Goal: Task Accomplishment & Management: Manage account settings

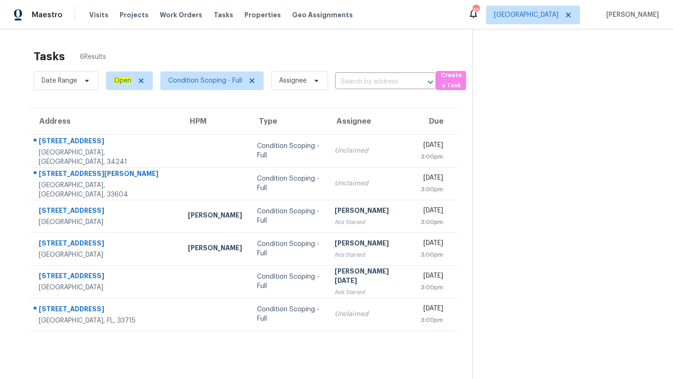
click at [92, 9] on div "Visits Projects Work Orders Tasks Properties Geo Assignments" at bounding box center [226, 15] width 275 height 19
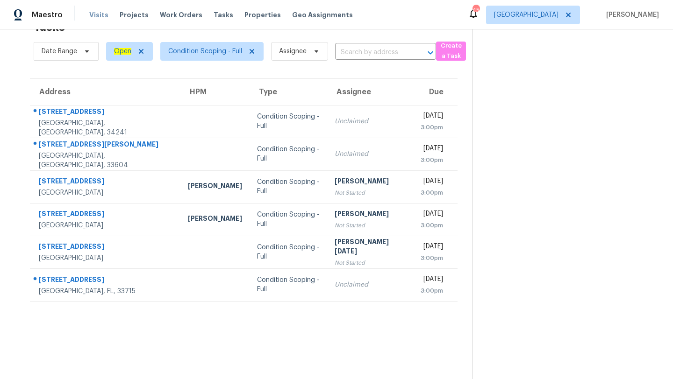
click at [89, 15] on span "Visits" at bounding box center [98, 14] width 19 height 9
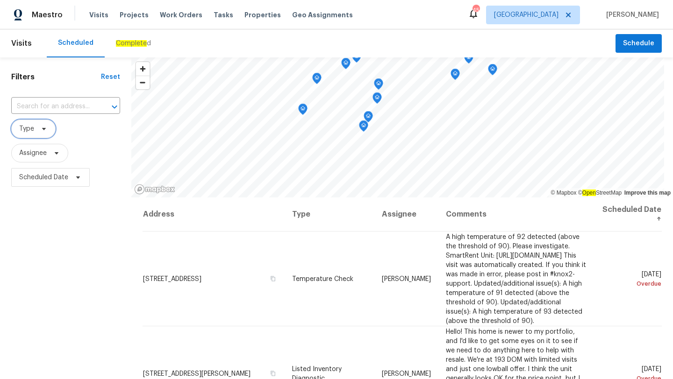
click at [43, 132] on icon at bounding box center [43, 128] width 7 height 7
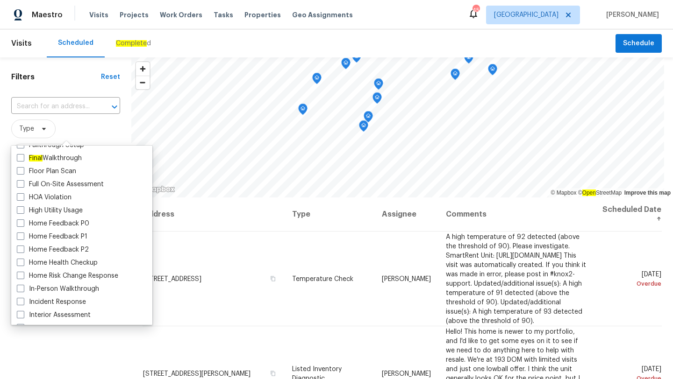
scroll to position [258, 0]
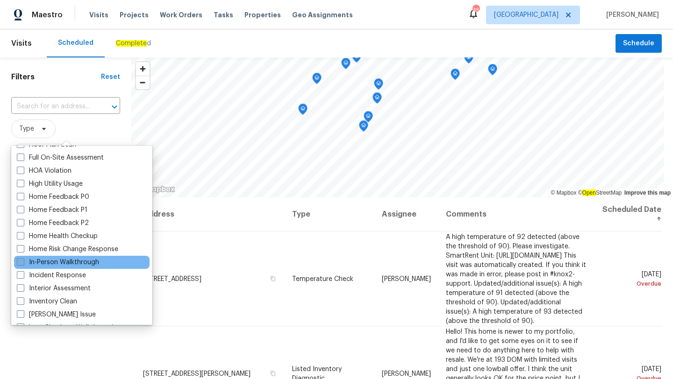
click at [21, 262] on span at bounding box center [20, 261] width 7 height 7
click at [21, 262] on input "In-Person Walkthrough" at bounding box center [20, 261] width 6 height 6
checkbox input "true"
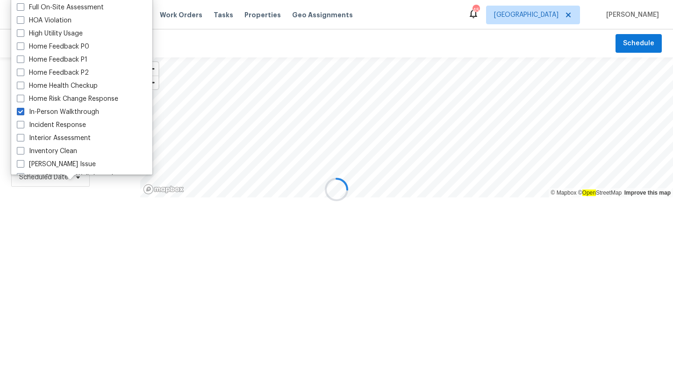
click at [43, 225] on div at bounding box center [336, 189] width 673 height 379
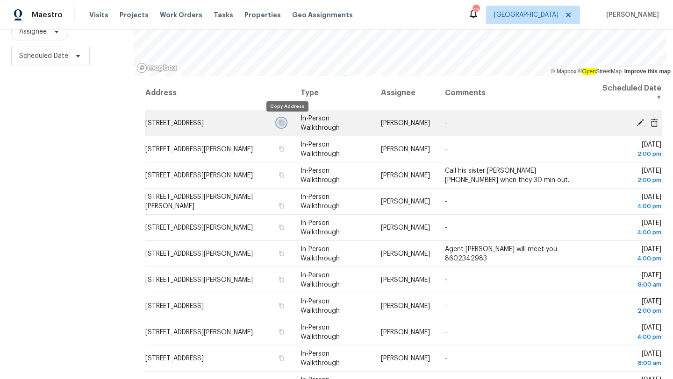
click at [284, 122] on icon "button" at bounding box center [281, 123] width 6 height 6
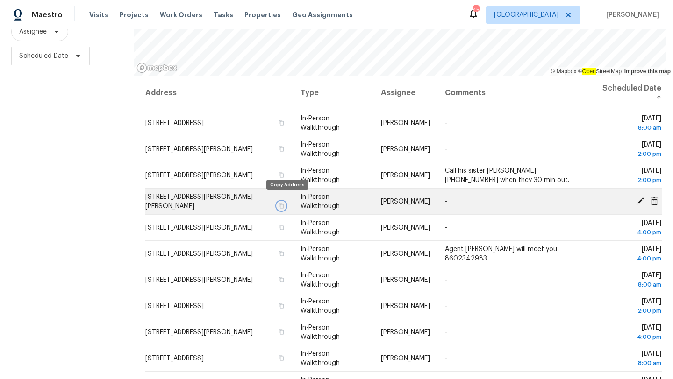
click at [284, 203] on icon "button" at bounding box center [281, 206] width 6 height 6
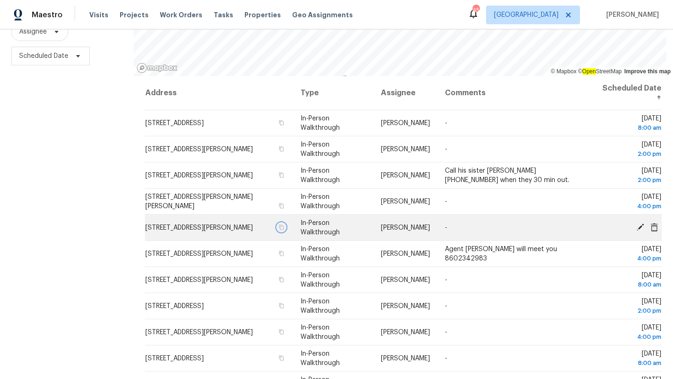
click at [284, 226] on icon "button" at bounding box center [281, 228] width 6 height 6
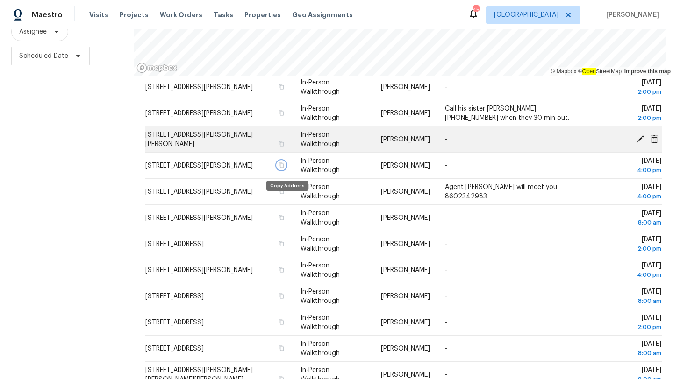
scroll to position [64, 0]
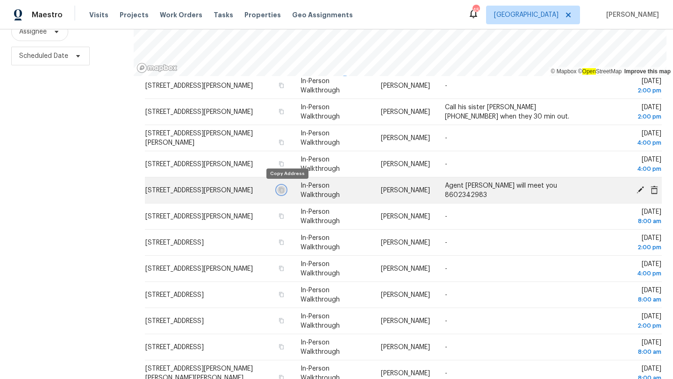
click at [284, 189] on icon "button" at bounding box center [281, 190] width 6 height 6
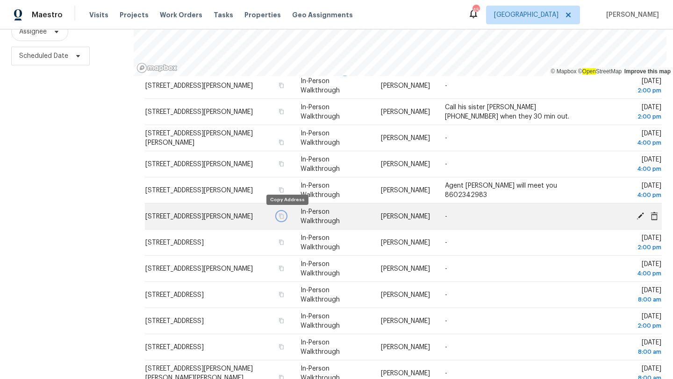
click at [284, 218] on icon "button" at bounding box center [281, 215] width 5 height 5
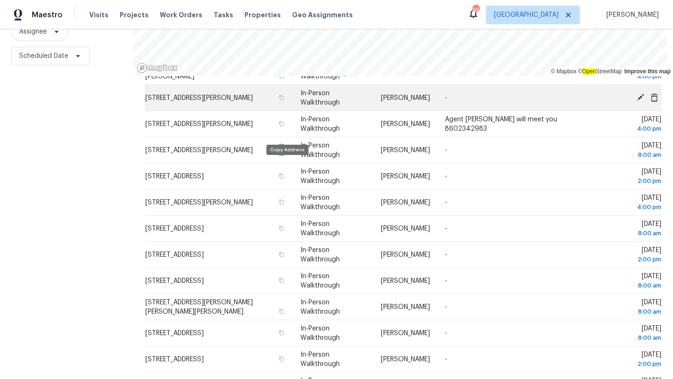
scroll to position [165, 0]
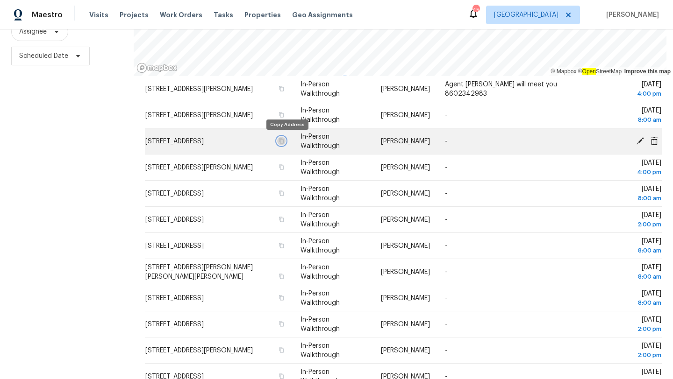
click at [284, 142] on icon "button" at bounding box center [281, 140] width 5 height 5
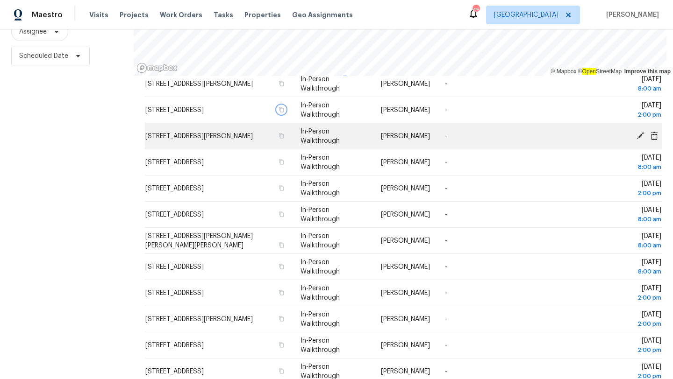
scroll to position [203, 0]
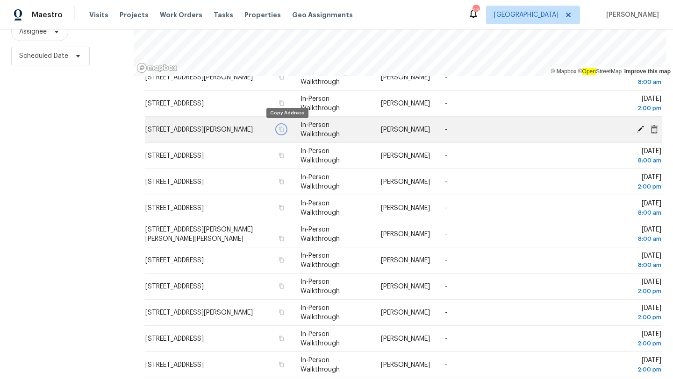
click at [284, 129] on icon "button" at bounding box center [281, 130] width 6 height 6
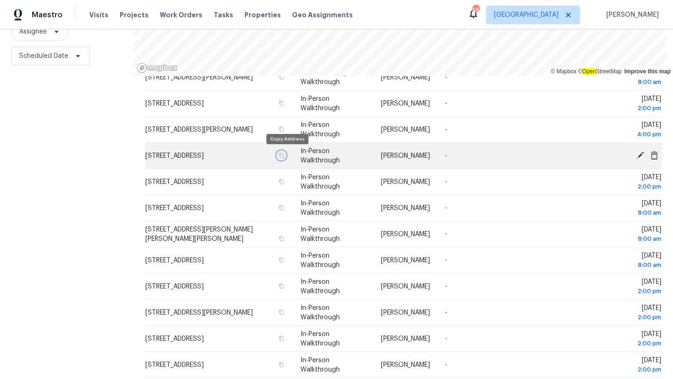
click at [284, 154] on icon "button" at bounding box center [281, 156] width 6 height 6
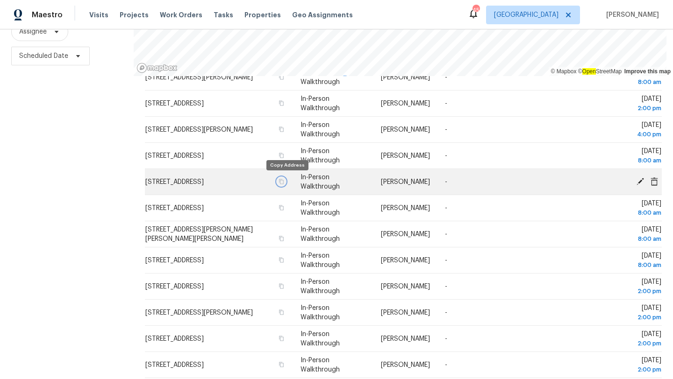
click at [284, 181] on icon "button" at bounding box center [281, 182] width 6 height 6
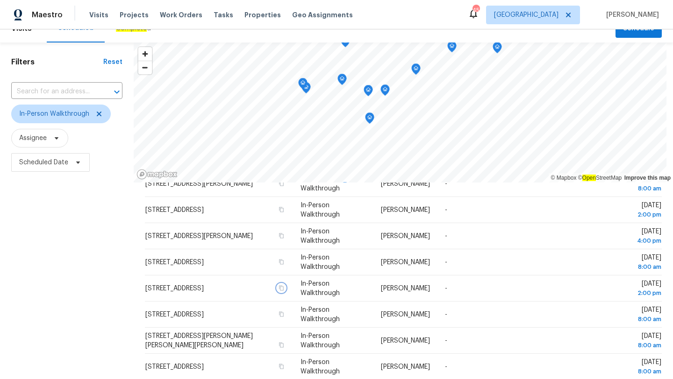
scroll to position [0, 0]
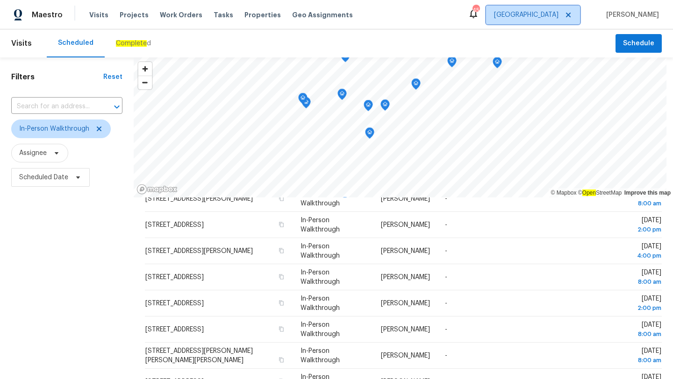
click at [558, 12] on span "[GEOGRAPHIC_DATA]" at bounding box center [526, 14] width 64 height 9
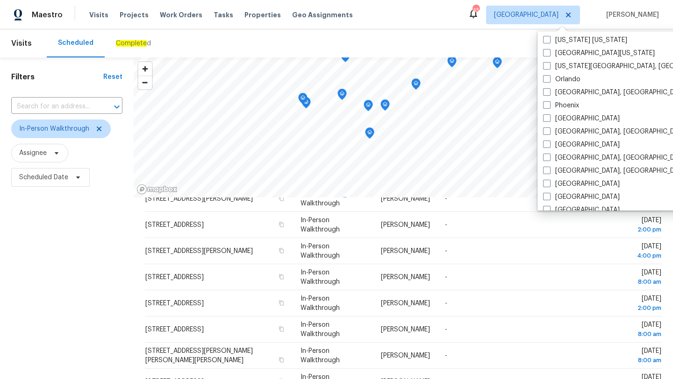
scroll to position [494, 0]
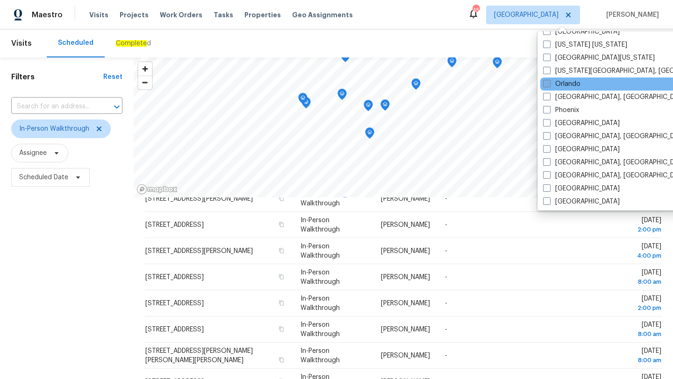
click at [546, 83] on span at bounding box center [546, 83] width 7 height 7
click at [546, 83] on input "Orlando" at bounding box center [546, 82] width 6 height 6
checkbox input "true"
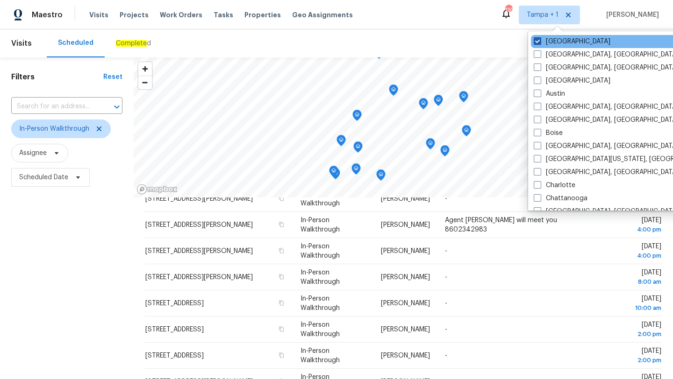
click at [537, 43] on span at bounding box center [536, 40] width 7 height 7
click at [537, 43] on input "[GEOGRAPHIC_DATA]" at bounding box center [536, 40] width 6 height 6
checkbox input "false"
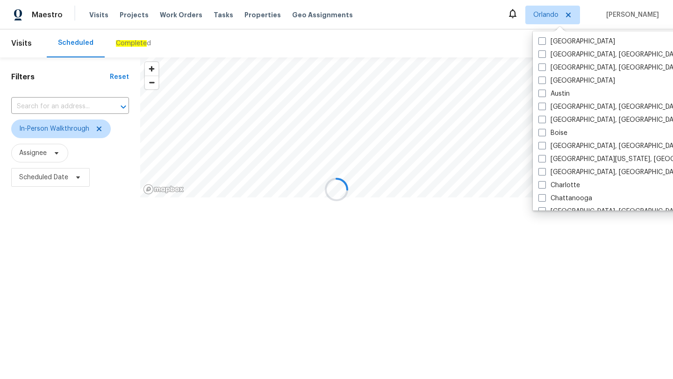
click at [403, 36] on div at bounding box center [336, 189] width 673 height 379
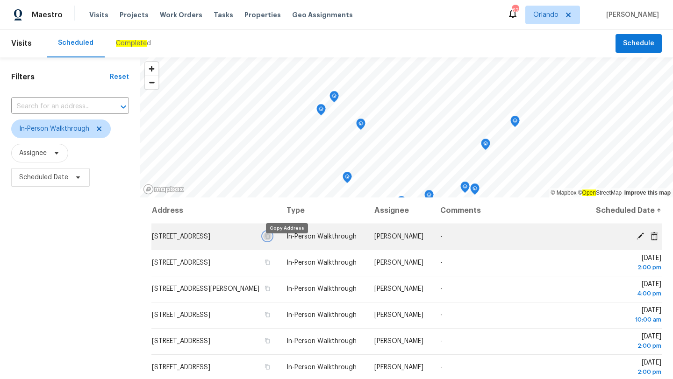
click at [270, 239] on icon "button" at bounding box center [267, 236] width 5 height 5
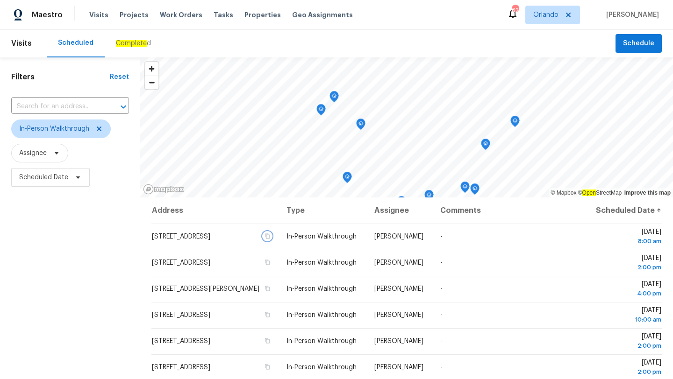
scroll to position [121, 0]
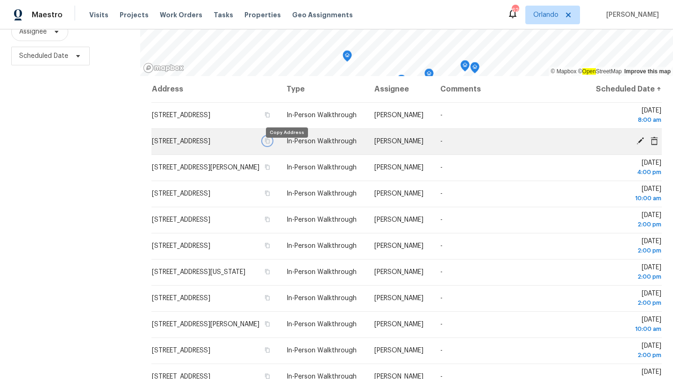
click at [270, 144] on icon "button" at bounding box center [267, 141] width 5 height 5
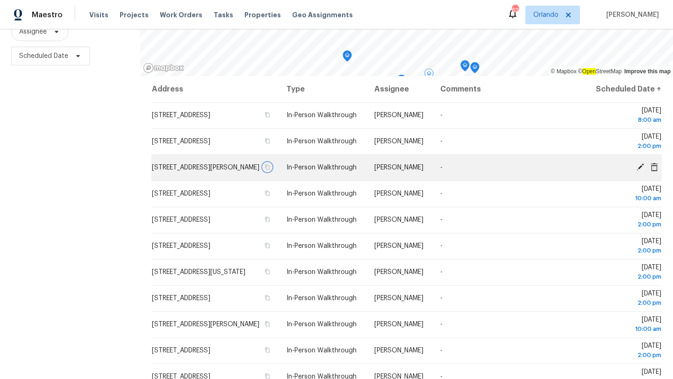
click at [270, 170] on icon "button" at bounding box center [267, 167] width 5 height 5
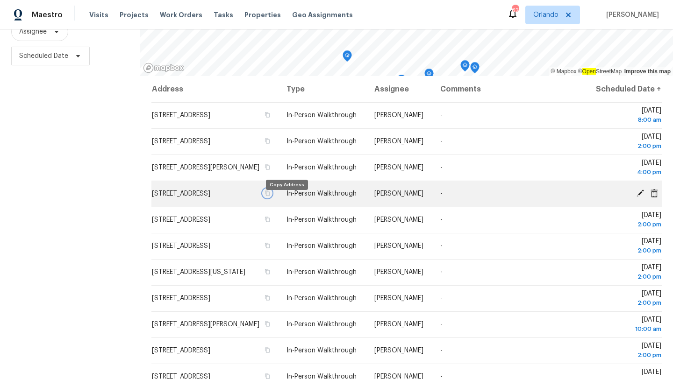
click at [270, 196] on icon "button" at bounding box center [267, 194] width 6 height 6
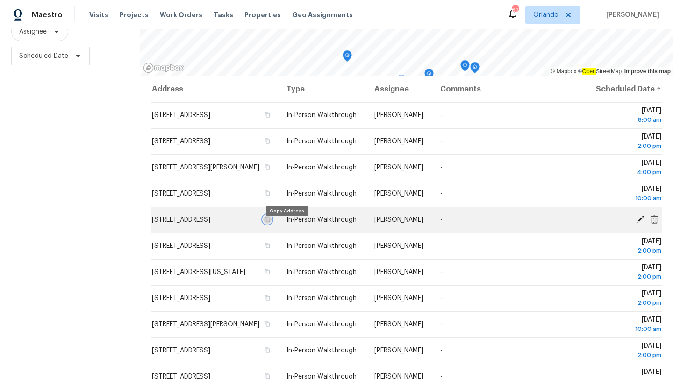
click at [270, 222] on icon "button" at bounding box center [267, 219] width 5 height 5
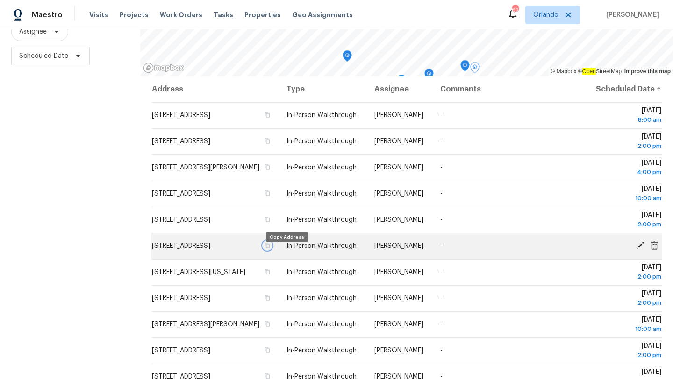
click at [270, 249] on icon "button" at bounding box center [267, 245] width 5 height 5
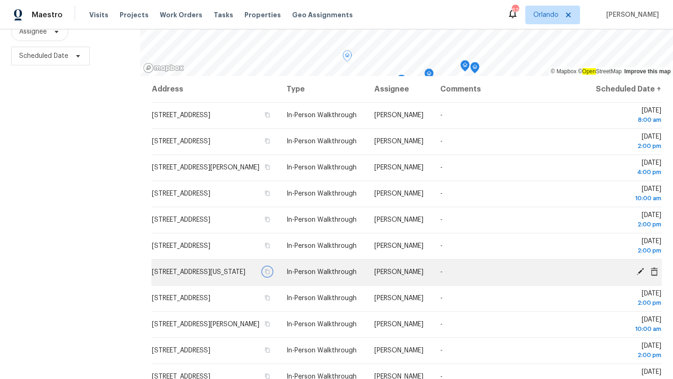
click at [270, 275] on icon "button" at bounding box center [267, 272] width 6 height 6
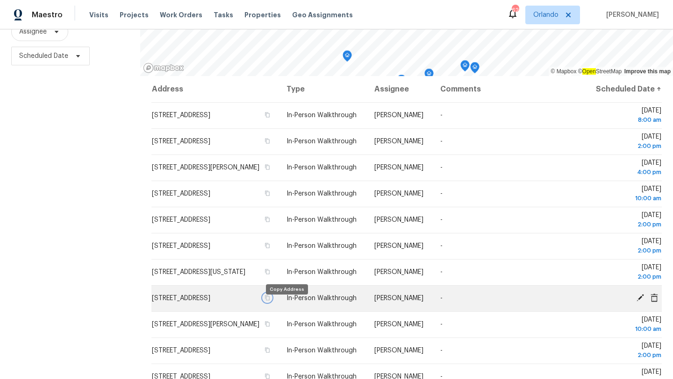
click at [270, 301] on icon "button" at bounding box center [267, 298] width 6 height 6
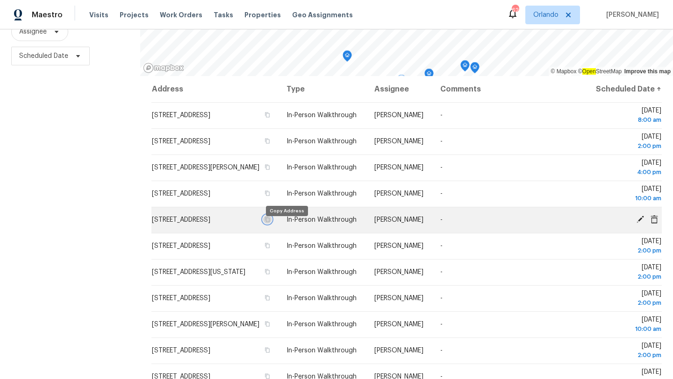
click at [271, 224] on button "button" at bounding box center [267, 219] width 8 height 8
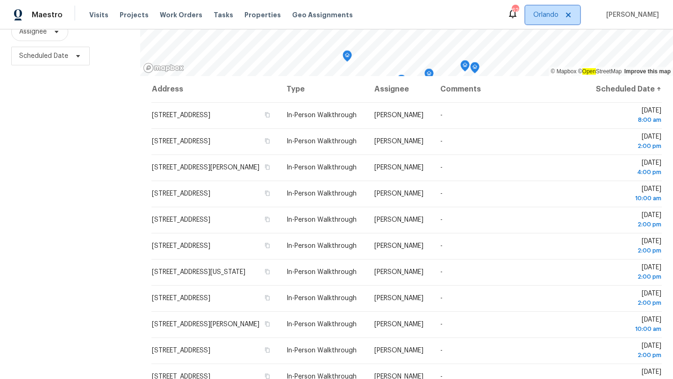
click at [558, 11] on span "Orlando" at bounding box center [545, 14] width 25 height 9
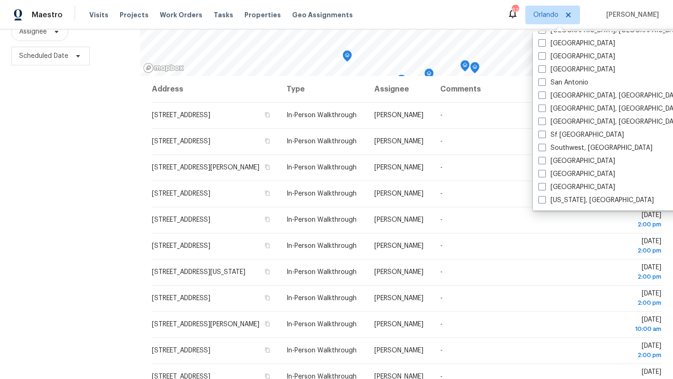
scroll to position [349, 0]
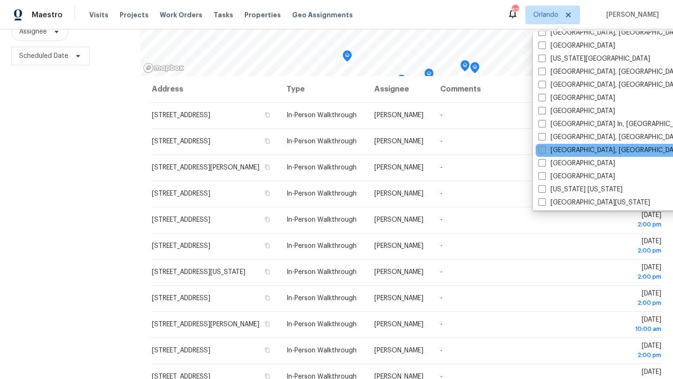
click at [541, 150] on span at bounding box center [541, 149] width 7 height 7
click at [541, 150] on input "[GEOGRAPHIC_DATA], [GEOGRAPHIC_DATA]" at bounding box center [541, 149] width 6 height 6
checkbox input "true"
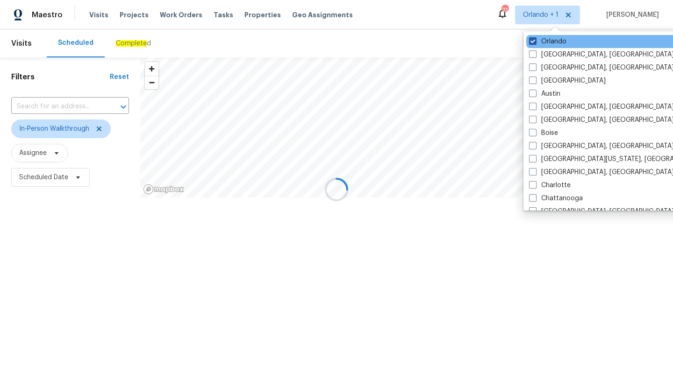
click at [532, 43] on span at bounding box center [532, 40] width 7 height 7
click at [532, 43] on input "Orlando" at bounding box center [532, 40] width 6 height 6
checkbox input "false"
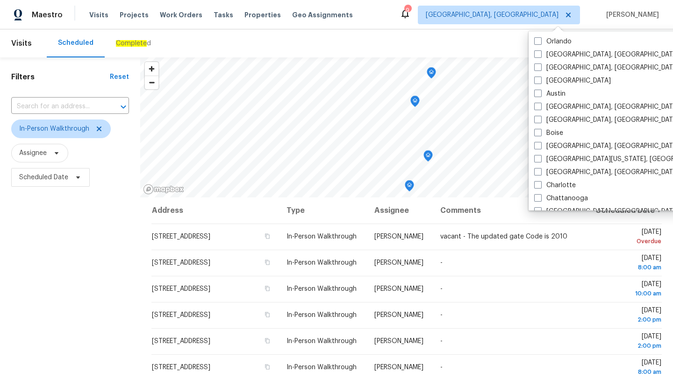
click at [75, 249] on div "Filters Reset ​ In-Person Walkthrough Assignee Scheduled Date" at bounding box center [70, 279] width 140 height 444
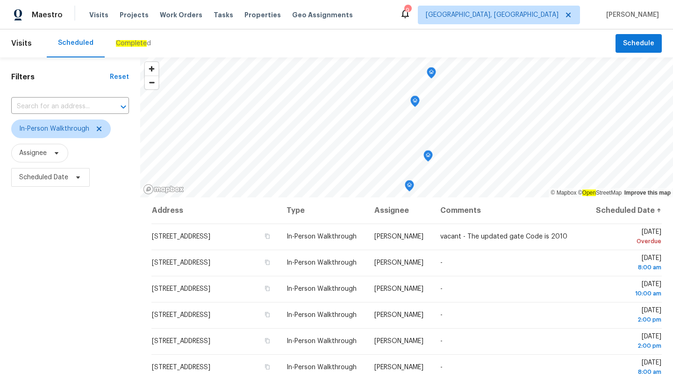
scroll to position [121, 0]
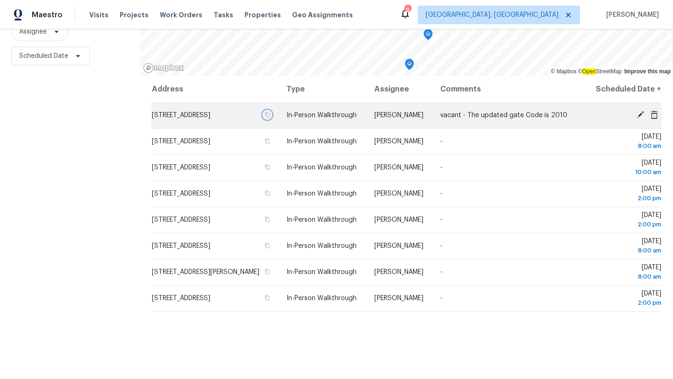
click at [270, 118] on icon "button" at bounding box center [267, 115] width 6 height 6
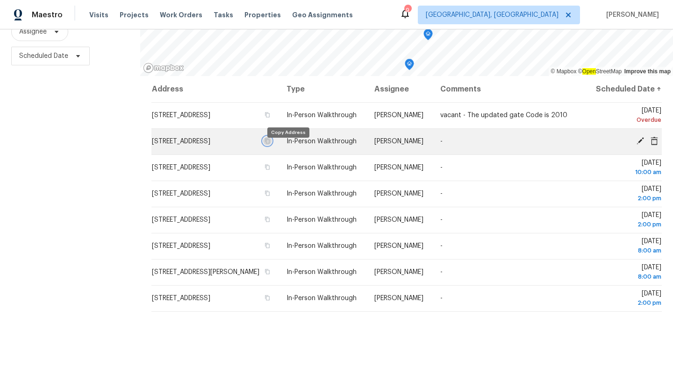
click at [270, 144] on icon "button" at bounding box center [267, 141] width 6 height 6
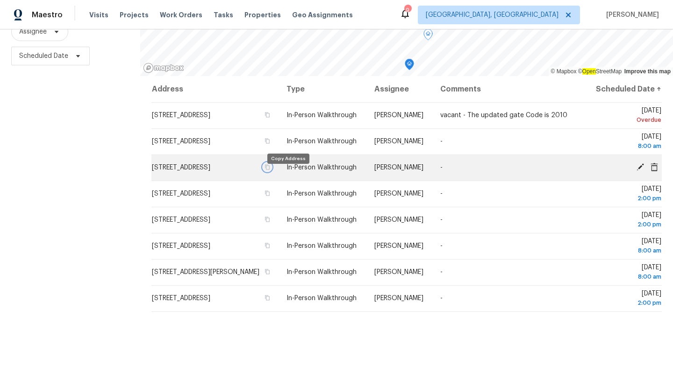
click at [270, 170] on icon "button" at bounding box center [267, 167] width 6 height 6
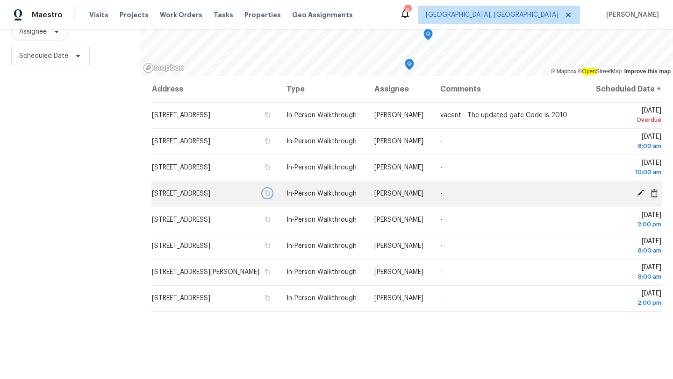
click at [270, 196] on icon "button" at bounding box center [267, 193] width 5 height 5
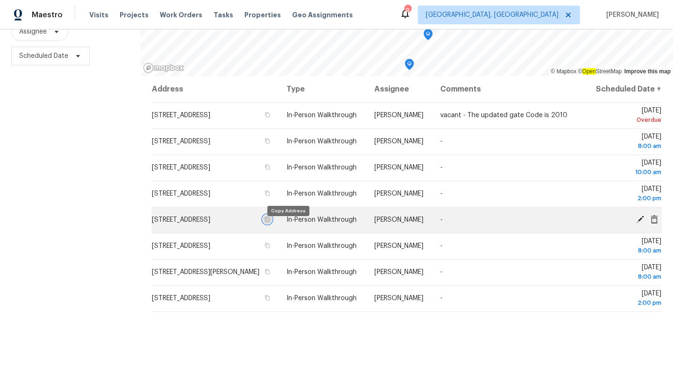
click at [270, 222] on icon "button" at bounding box center [267, 220] width 6 height 6
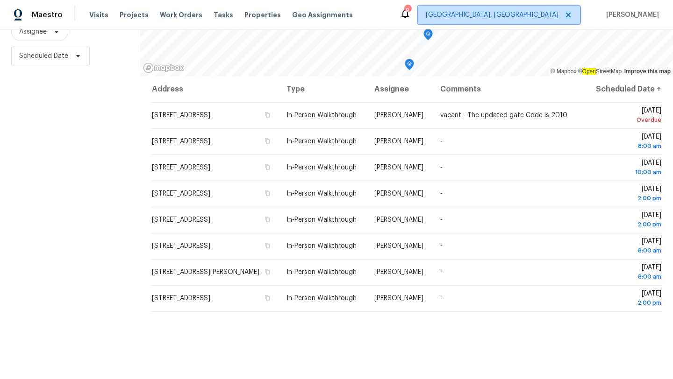
click at [553, 13] on span "[GEOGRAPHIC_DATA], [GEOGRAPHIC_DATA]" at bounding box center [492, 14] width 133 height 9
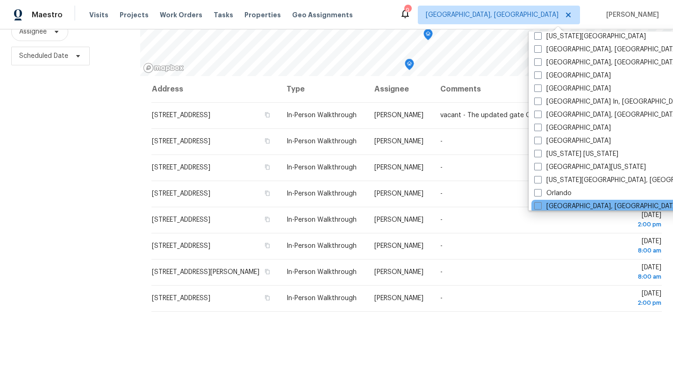
scroll to position [298, 0]
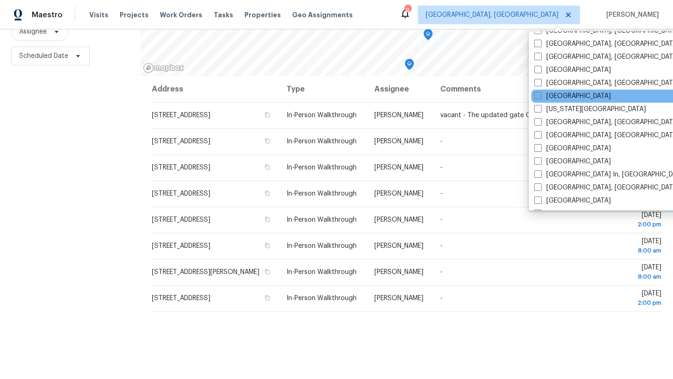
click at [540, 96] on span at bounding box center [537, 95] width 7 height 7
click at [540, 96] on input "[GEOGRAPHIC_DATA]" at bounding box center [537, 95] width 6 height 6
checkbox input "true"
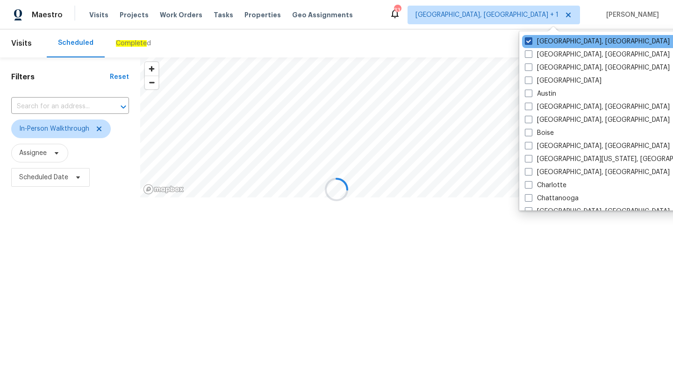
click at [529, 43] on span at bounding box center [528, 40] width 7 height 7
click at [529, 43] on input "[GEOGRAPHIC_DATA], [GEOGRAPHIC_DATA]" at bounding box center [528, 40] width 6 height 6
checkbox input "false"
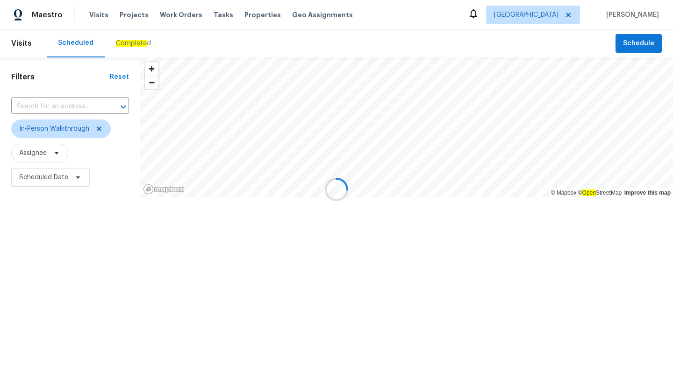
click at [403, 38] on div at bounding box center [336, 189] width 673 height 379
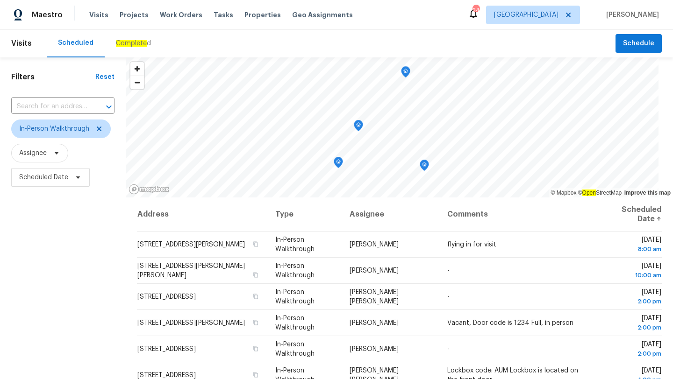
scroll to position [121, 0]
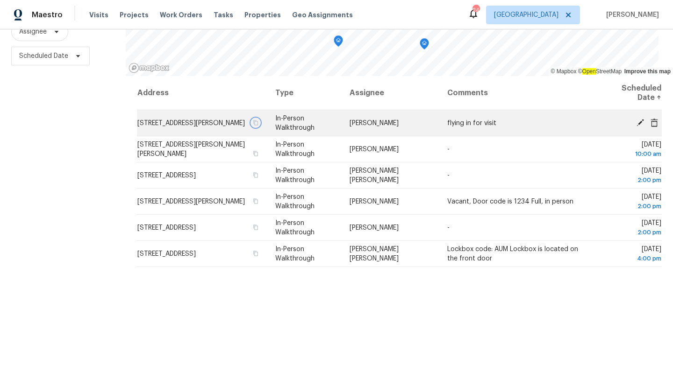
click at [259, 126] on icon "button" at bounding box center [256, 123] width 6 height 6
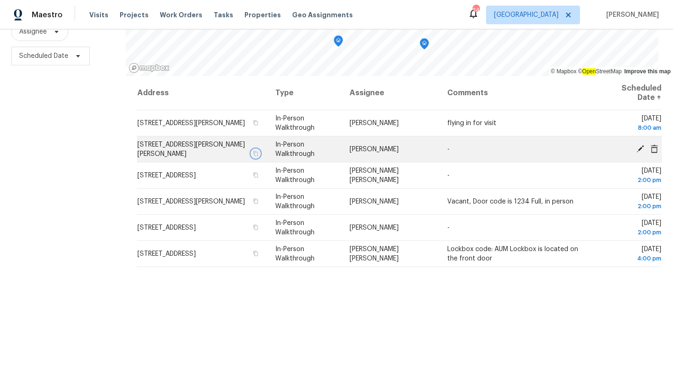
click at [259, 155] on icon "button" at bounding box center [256, 154] width 6 height 6
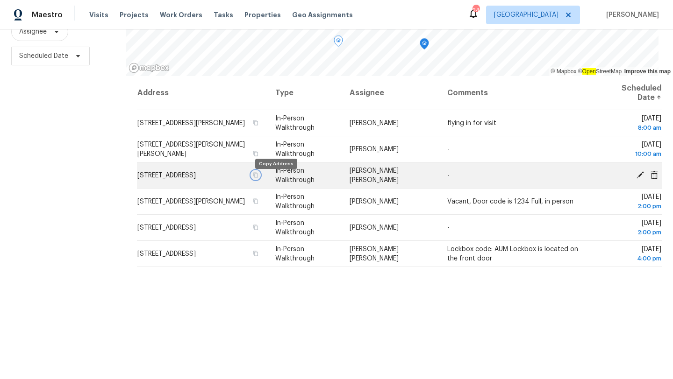
click at [259, 178] on icon "button" at bounding box center [256, 175] width 6 height 6
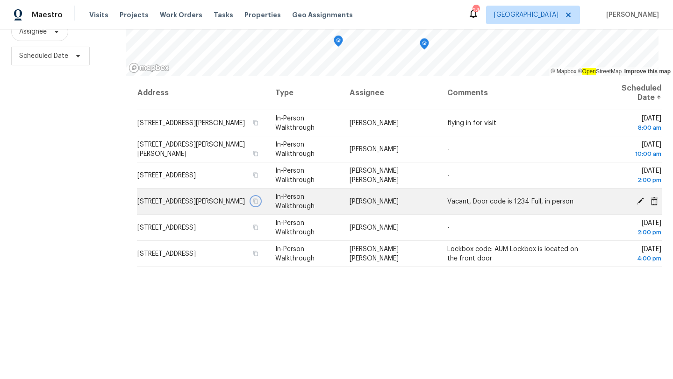
click at [259, 204] on icon "button" at bounding box center [256, 202] width 6 height 6
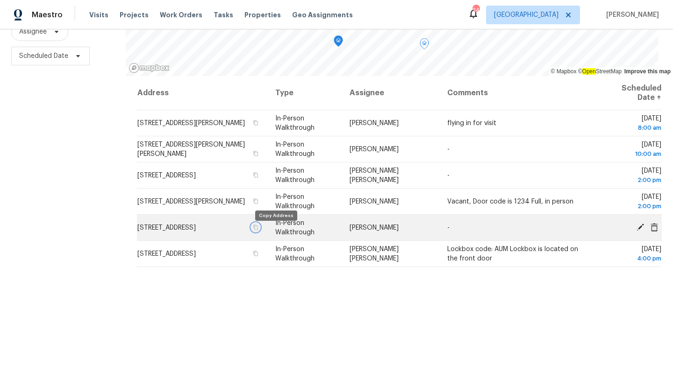
click at [258, 230] on icon "button" at bounding box center [256, 227] width 5 height 5
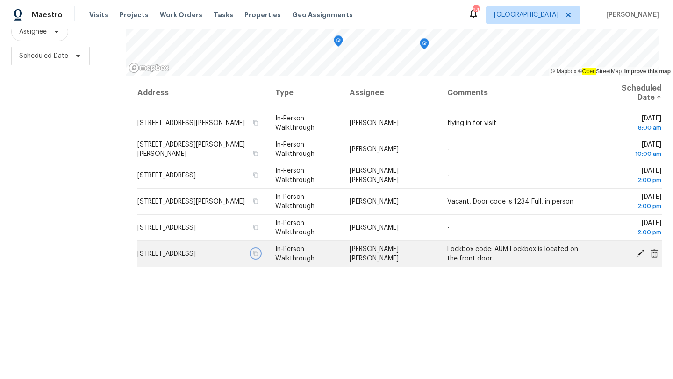
click at [259, 256] on icon "button" at bounding box center [256, 254] width 6 height 6
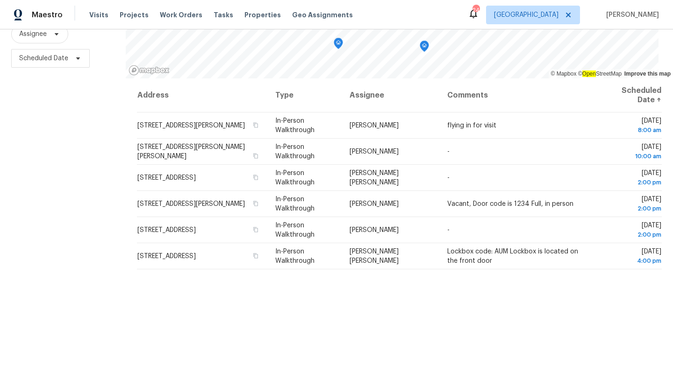
scroll to position [121, 0]
